Goal: Navigation & Orientation: Find specific page/section

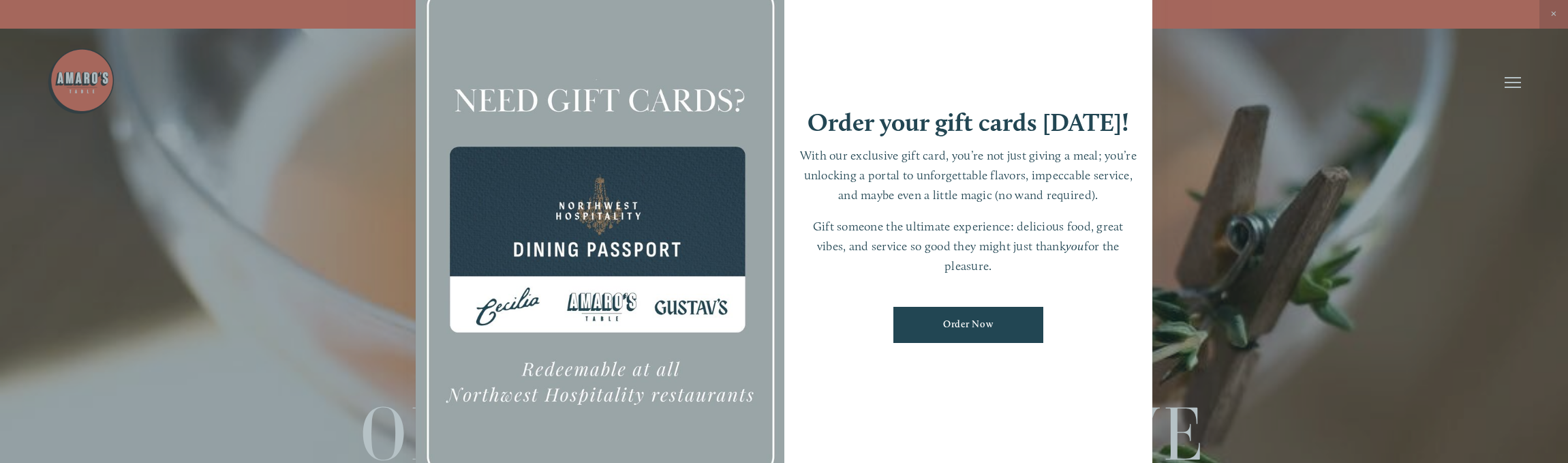
click at [674, 310] on div at bounding box center [600, 231] width 368 height 516
click at [1548, 19] on div at bounding box center [784, 231] width 1568 height 463
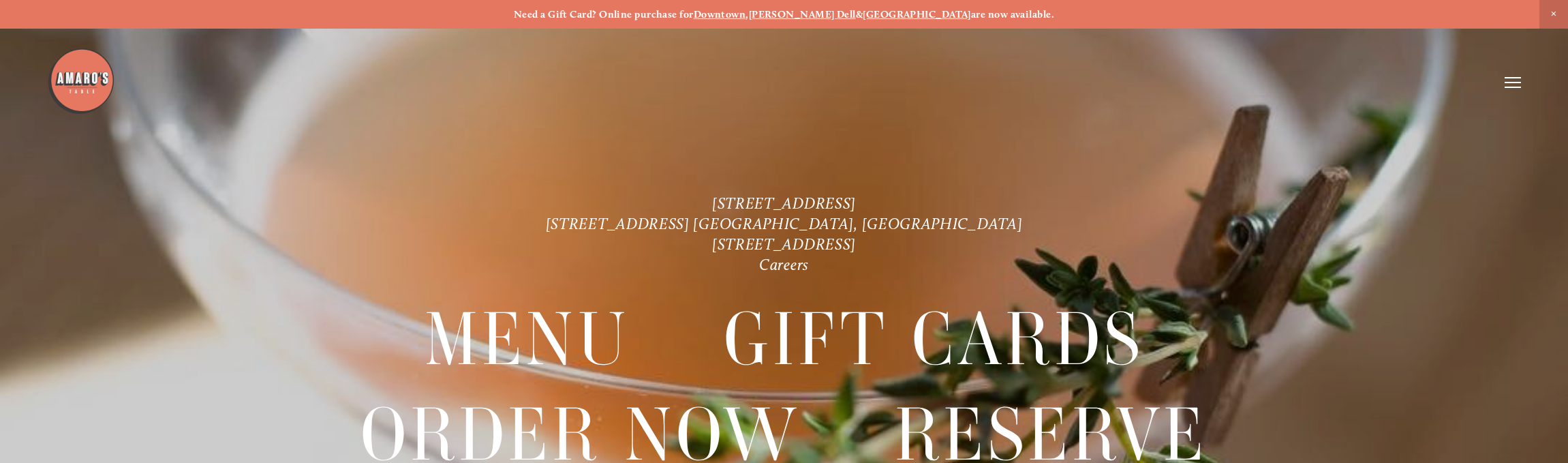
click at [1509, 84] on icon at bounding box center [1513, 82] width 17 height 12
click at [1308, 81] on span "Visit" at bounding box center [1316, 82] width 23 height 13
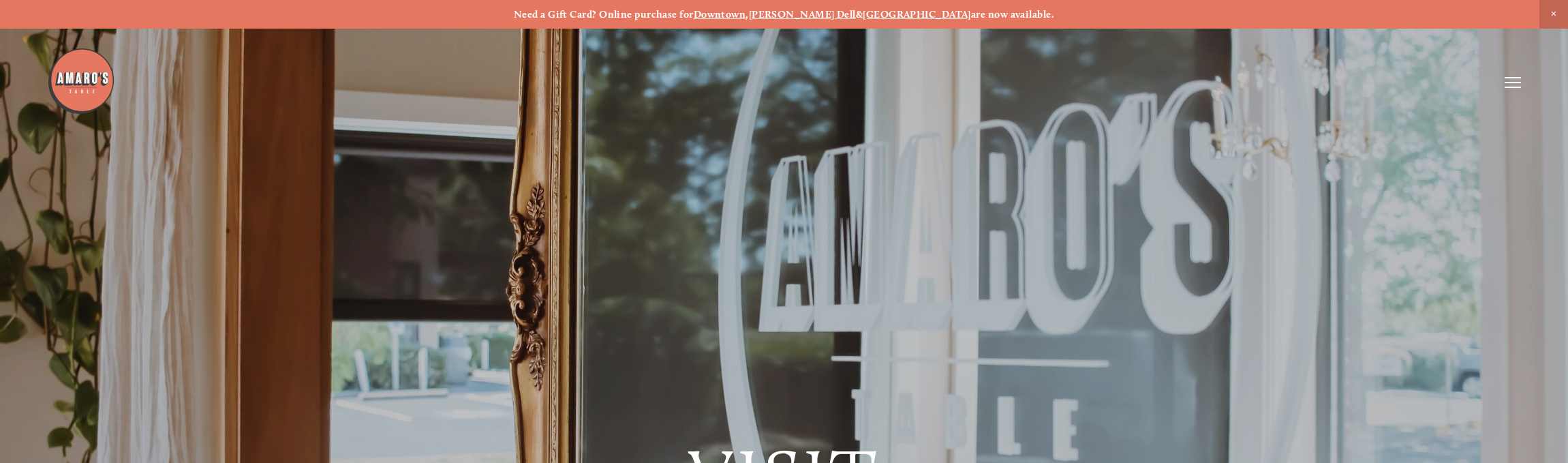
click at [1550, 12] on span "Close Announcement" at bounding box center [1554, 14] width 29 height 29
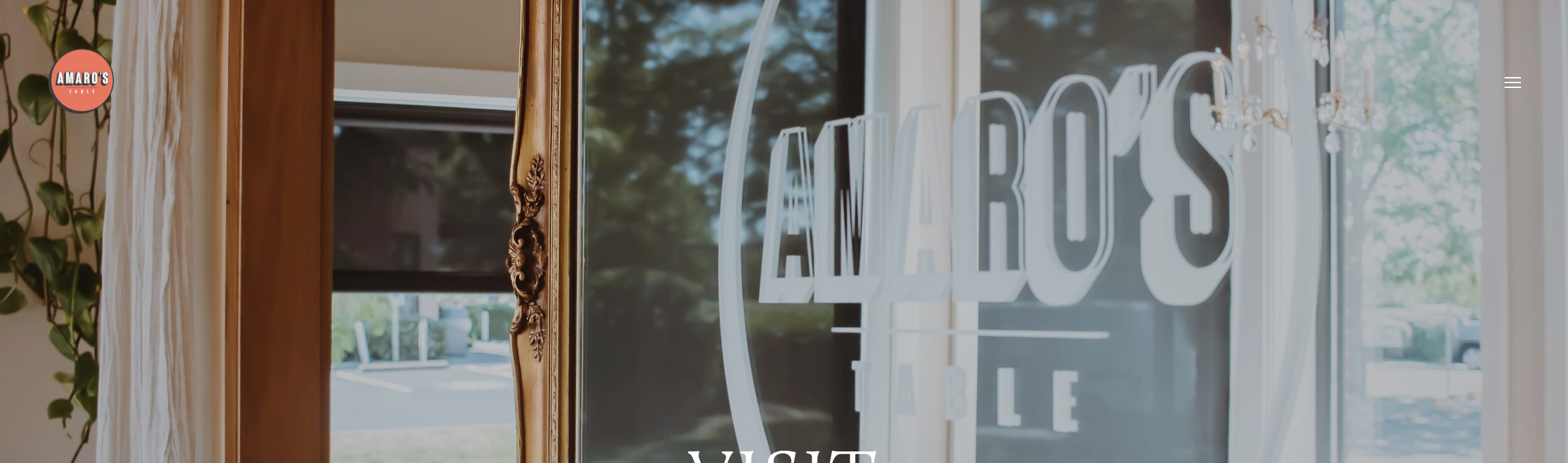
click at [1508, 76] on icon at bounding box center [1513, 82] width 17 height 12
click at [1207, 85] on span "Menu" at bounding box center [1209, 82] width 28 height 13
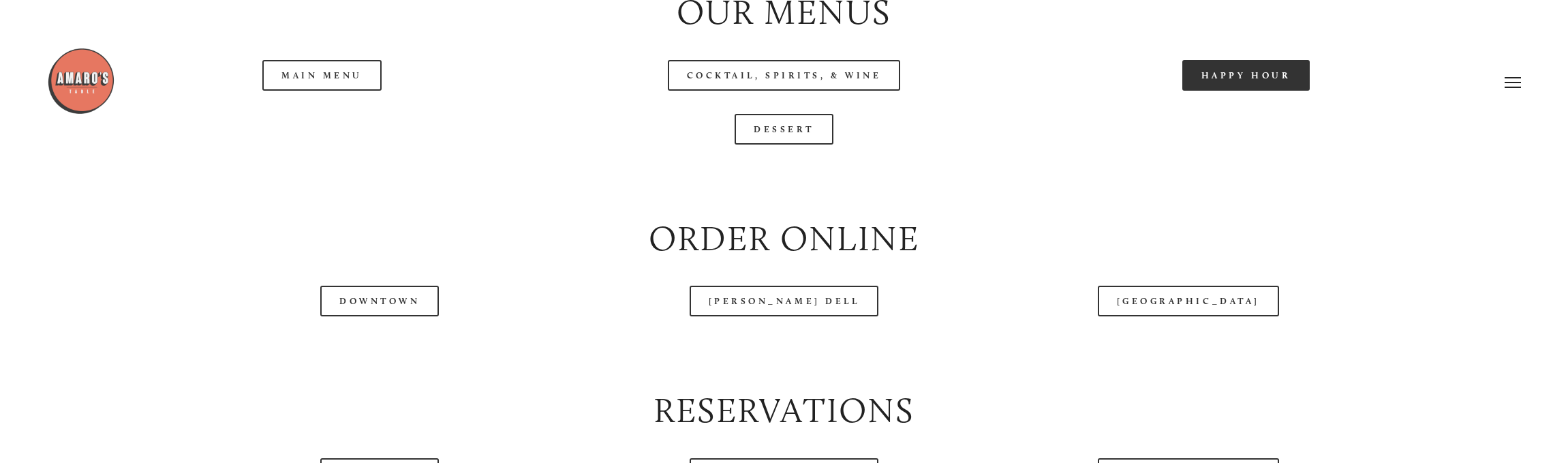
scroll to position [1826, 0]
click at [364, 93] on div at bounding box center [741, 82] width 1390 height 71
click at [363, 84] on div at bounding box center [741, 82] width 1390 height 71
click at [352, 84] on div at bounding box center [741, 82] width 1390 height 71
click at [336, 82] on div at bounding box center [741, 82] width 1390 height 71
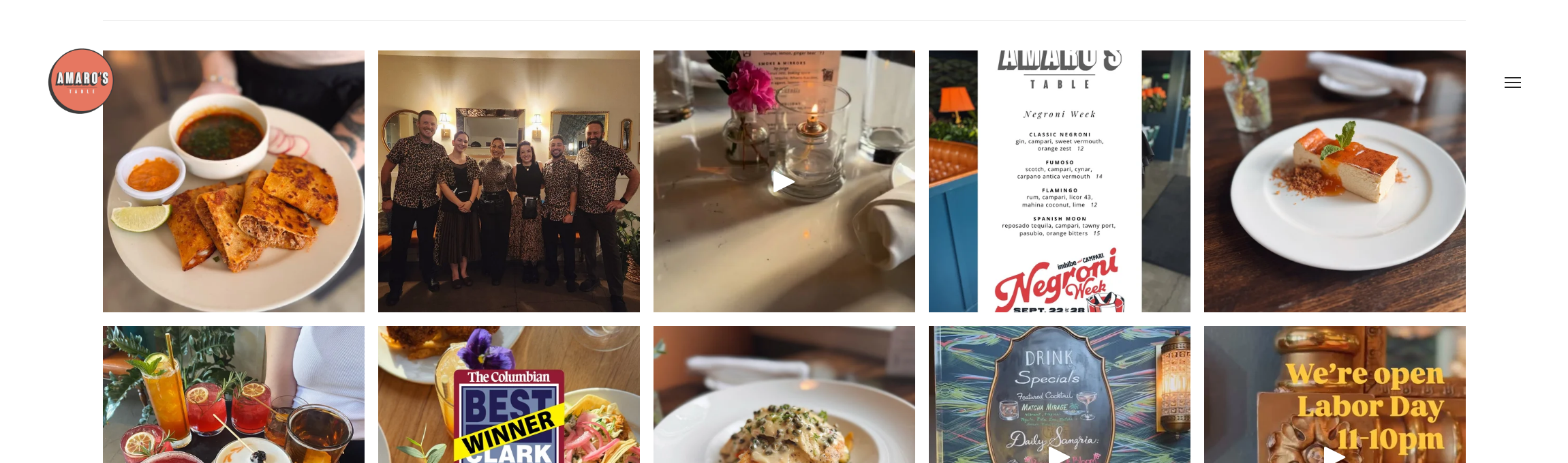
scroll to position [2321, 0]
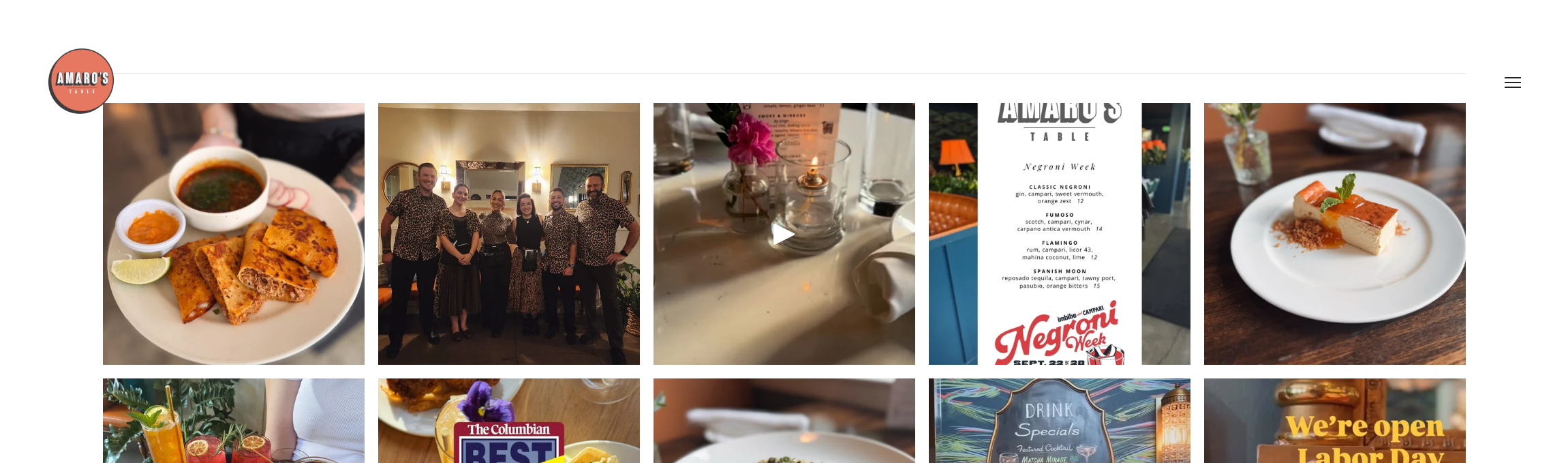
click at [1452, 71] on use at bounding box center [1452, 71] width 0 height 0
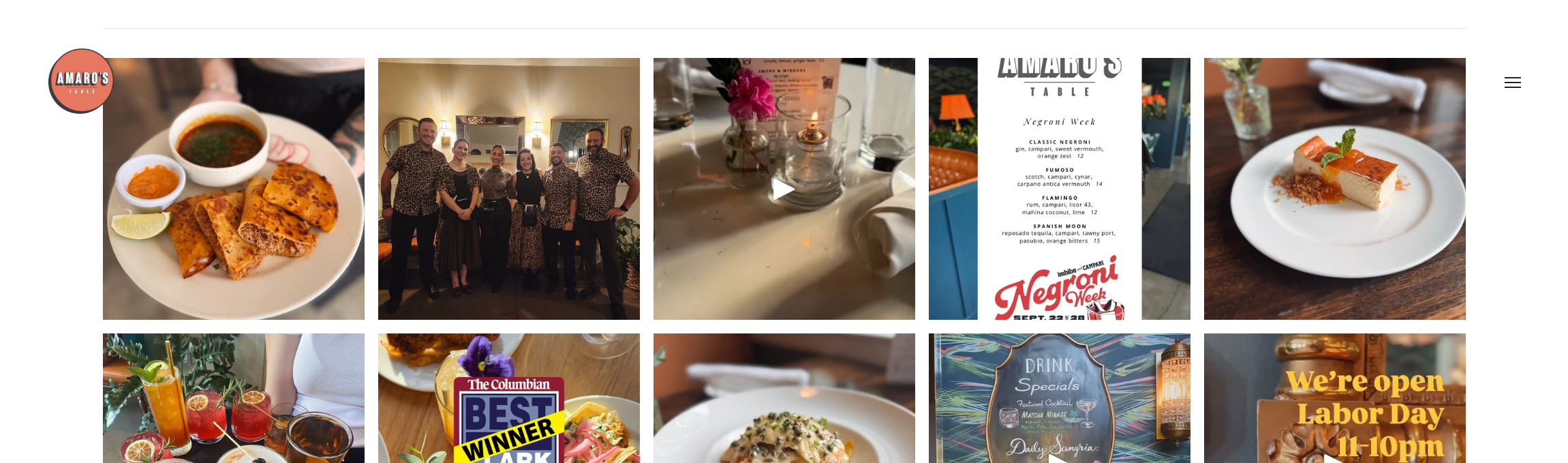
scroll to position [2342, 0]
